Goal: Task Accomplishment & Management: Use online tool/utility

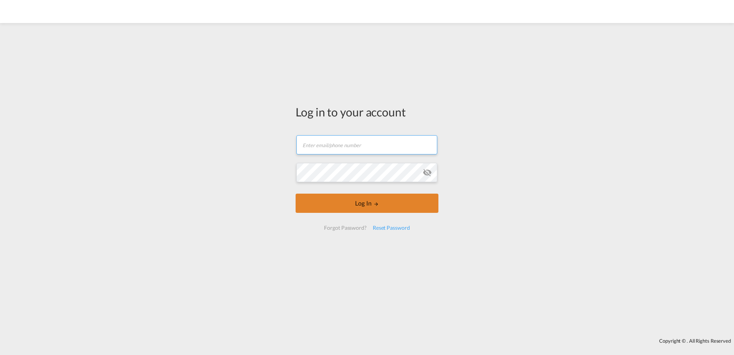
type input "[EMAIL_ADDRESS][DOMAIN_NAME]"
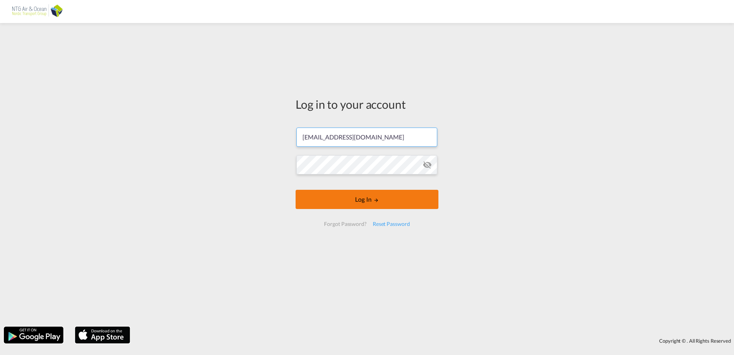
click at [316, 200] on button "Log In" at bounding box center [367, 199] width 143 height 19
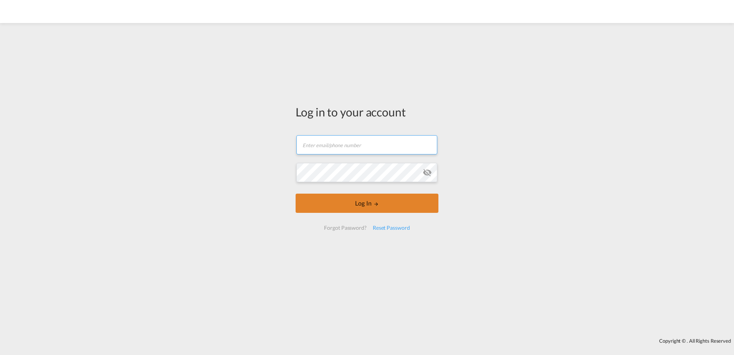
type input "[EMAIL_ADDRESS][DOMAIN_NAME]"
click at [331, 202] on button "Log In" at bounding box center [367, 203] width 143 height 19
